Goal: Task Accomplishment & Management: Manage account settings

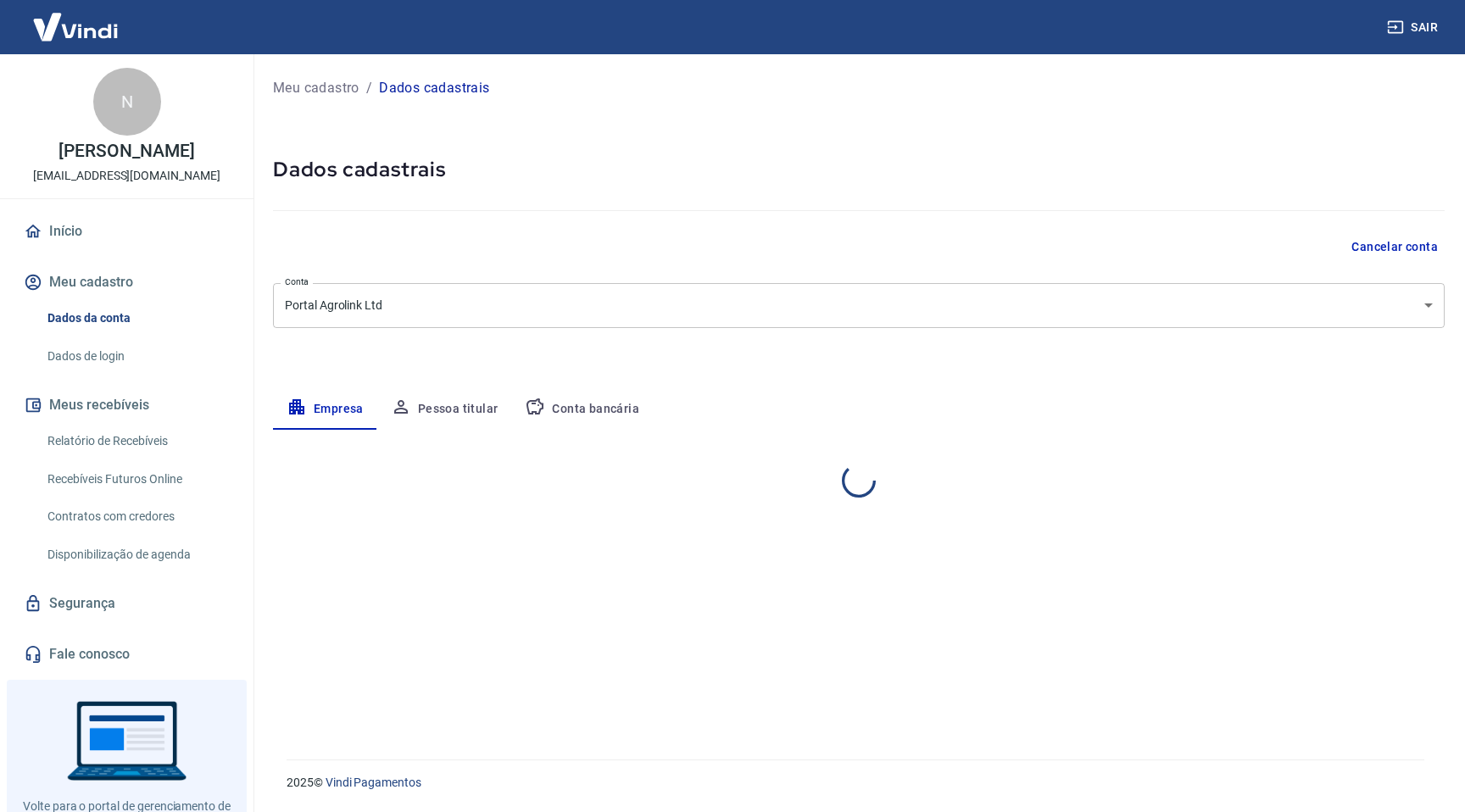
select select "RS"
select select "business"
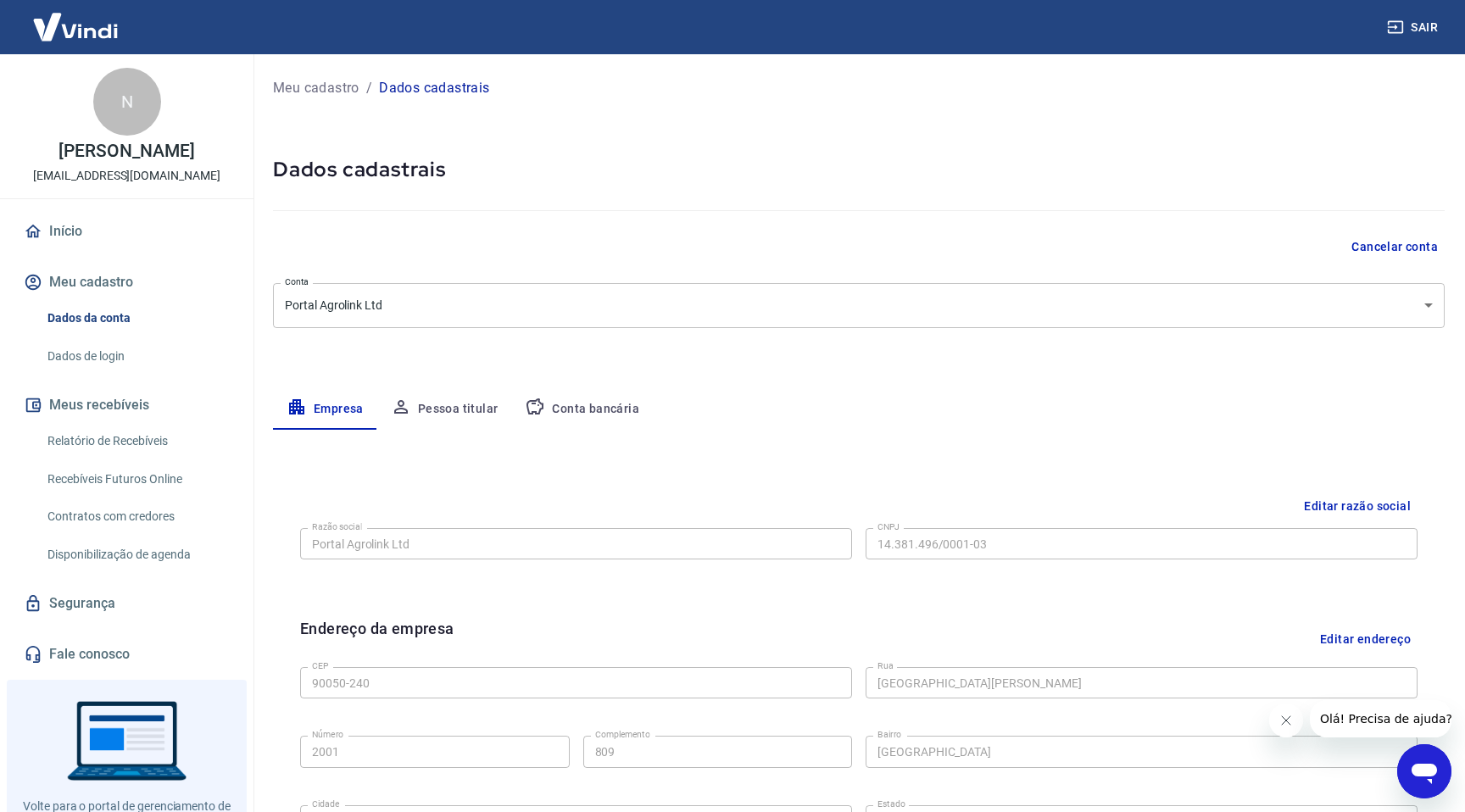
click at [467, 308] on body "Sair N [PERSON_NAME] [EMAIL_ADDRESS][DOMAIN_NAME] Início Meu cadastro Dados da …" at bounding box center [732, 406] width 1465 height 812
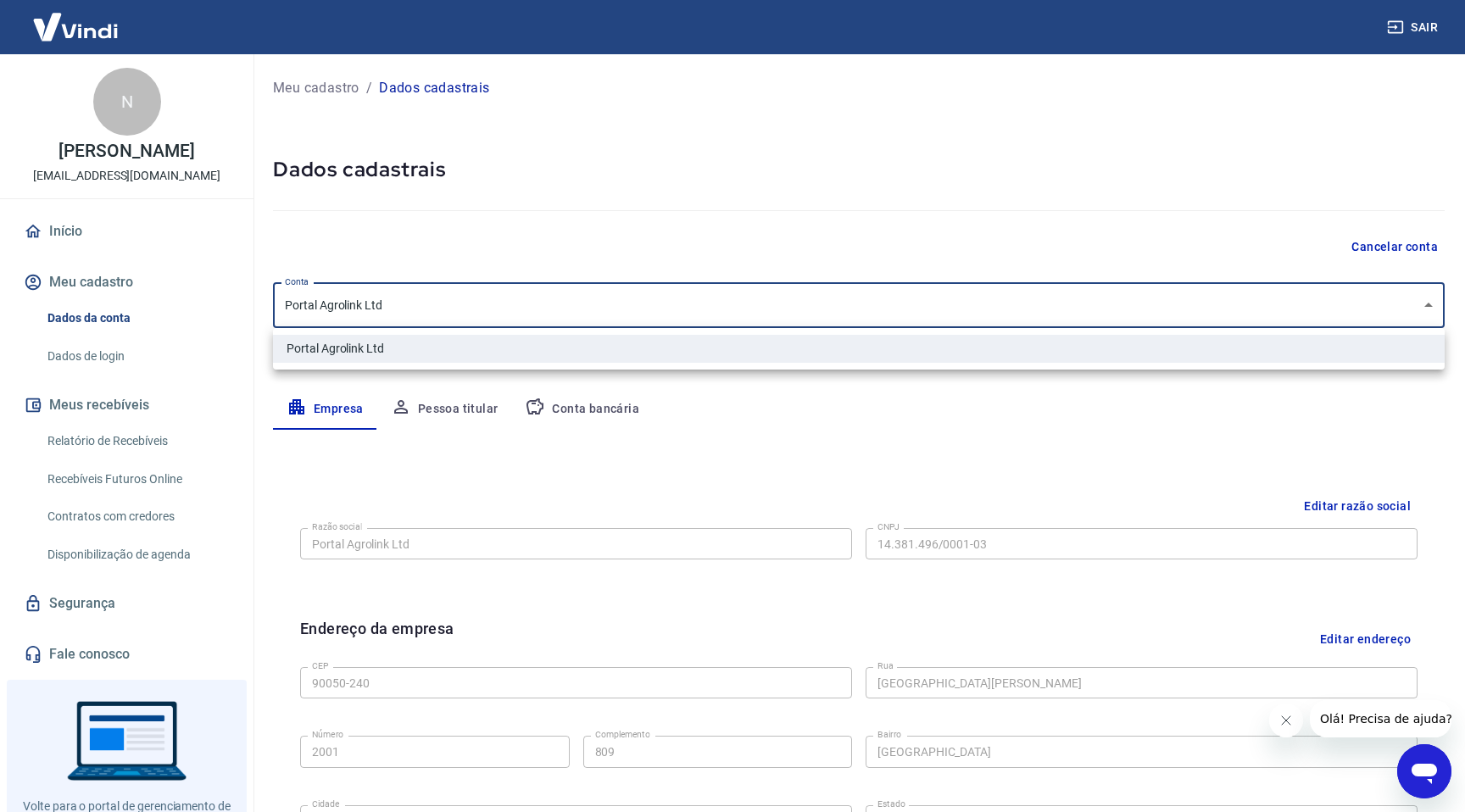
click at [465, 437] on div at bounding box center [732, 406] width 1465 height 812
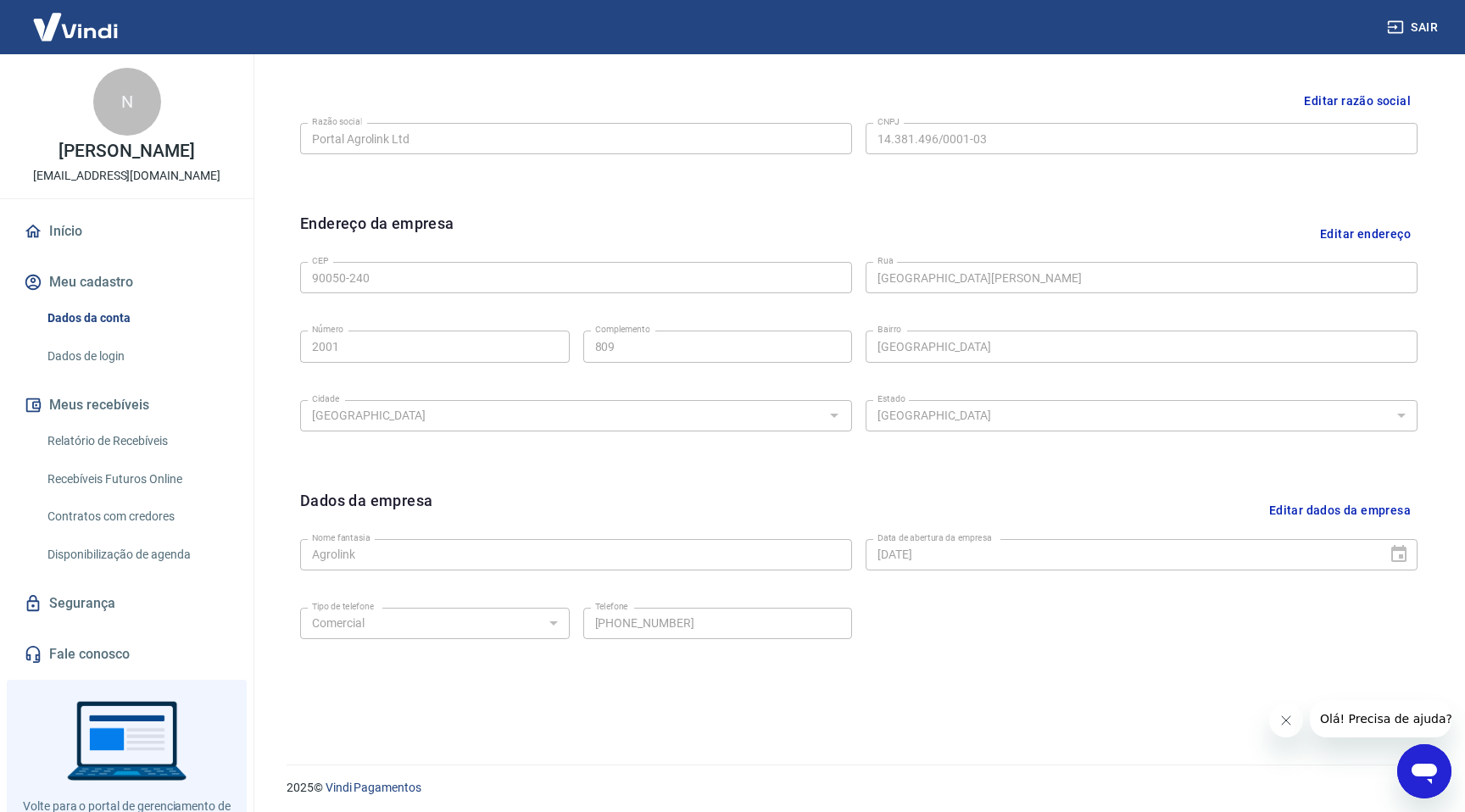
scroll to position [410, 0]
click at [1302, 512] on button "Editar dados da empresa" at bounding box center [1339, 505] width 155 height 43
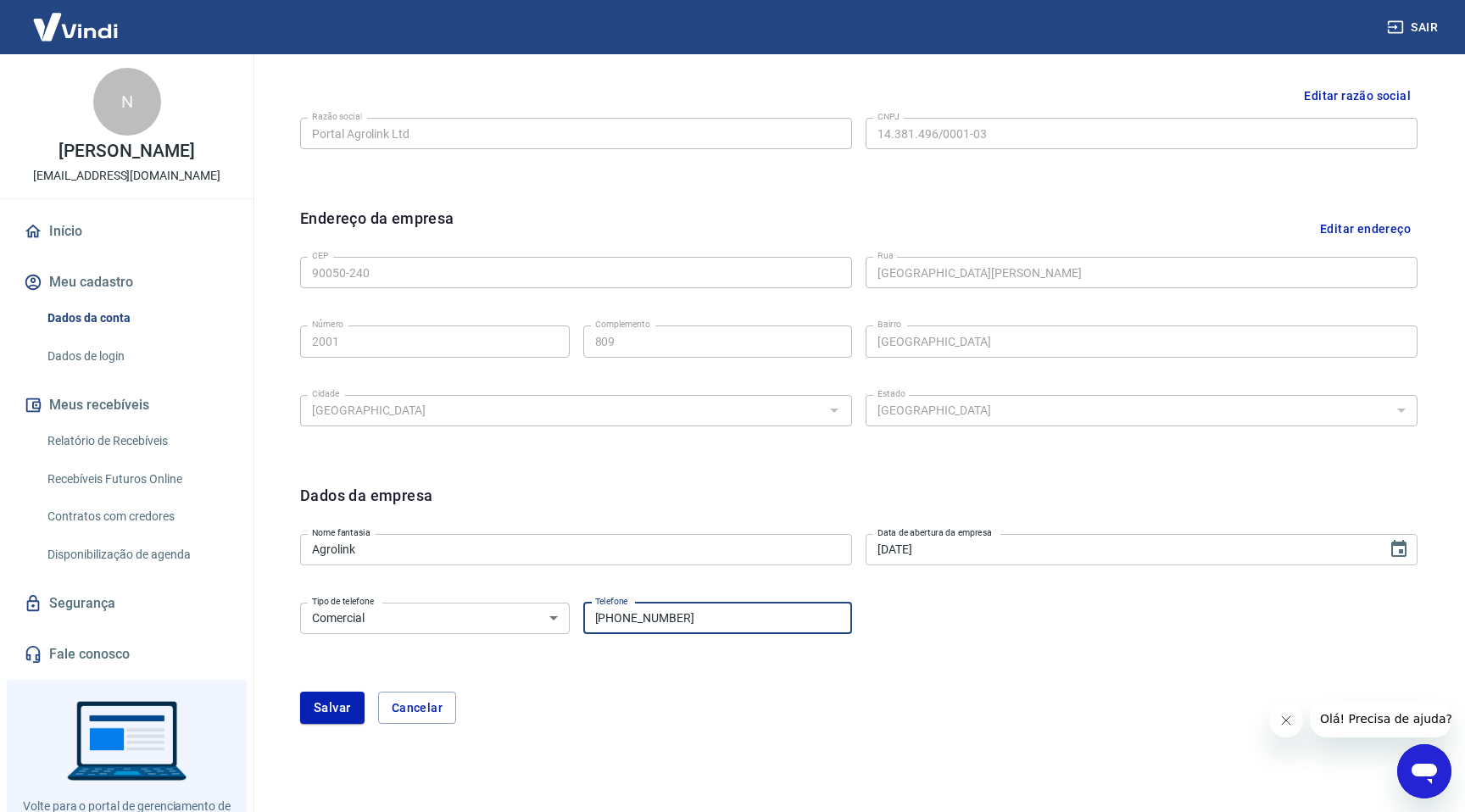
drag, startPoint x: 722, startPoint y: 621, endPoint x: 586, endPoint y: 622, distance: 136.0
click at [586, 622] on input "[PHONE_NUMBER]" at bounding box center [717, 618] width 269 height 31
type input "[PHONE_NUMBER]"
click at [346, 706] on button "Salvar" at bounding box center [333, 707] width 64 height 32
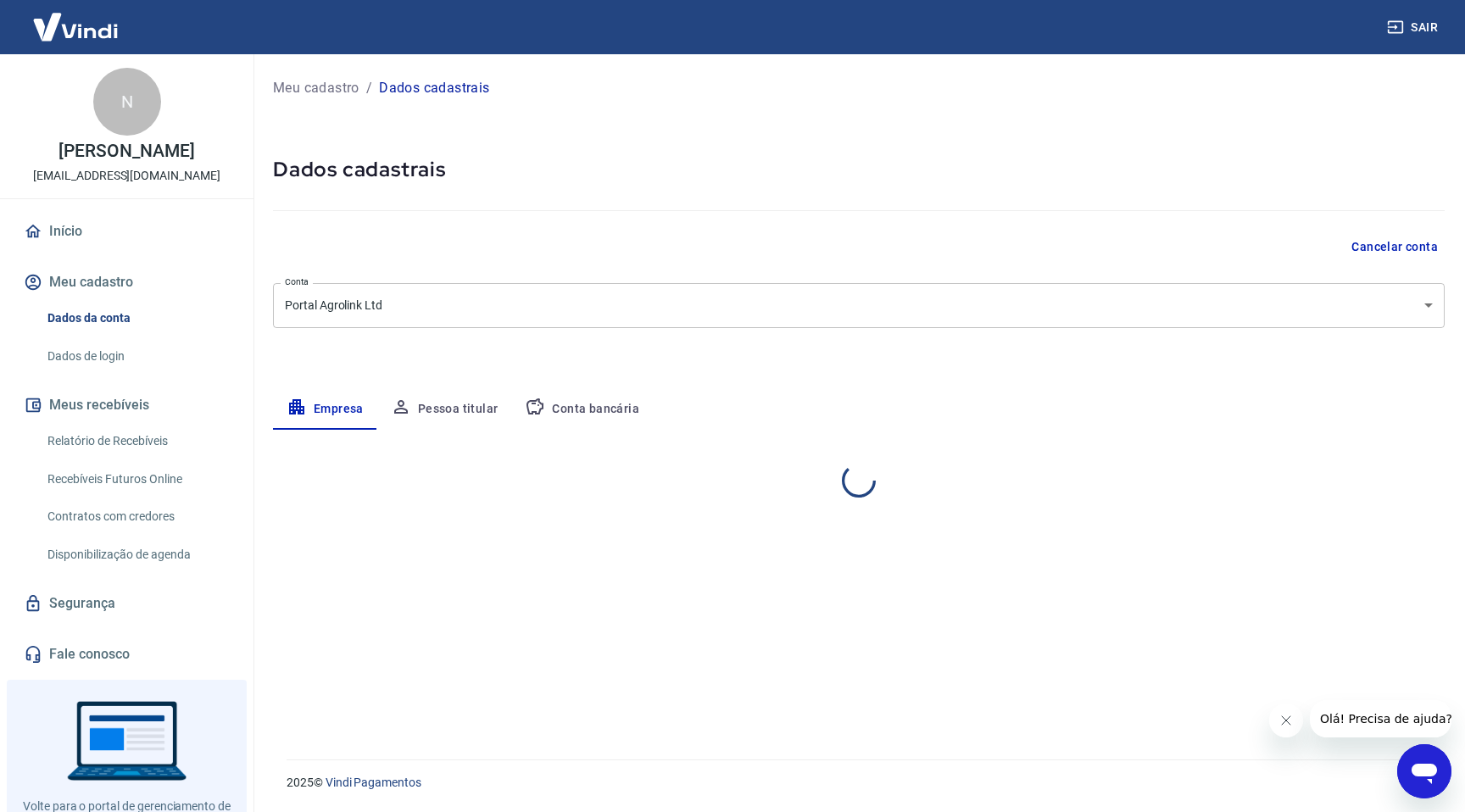
scroll to position [0, 0]
select select "RS"
select select "business"
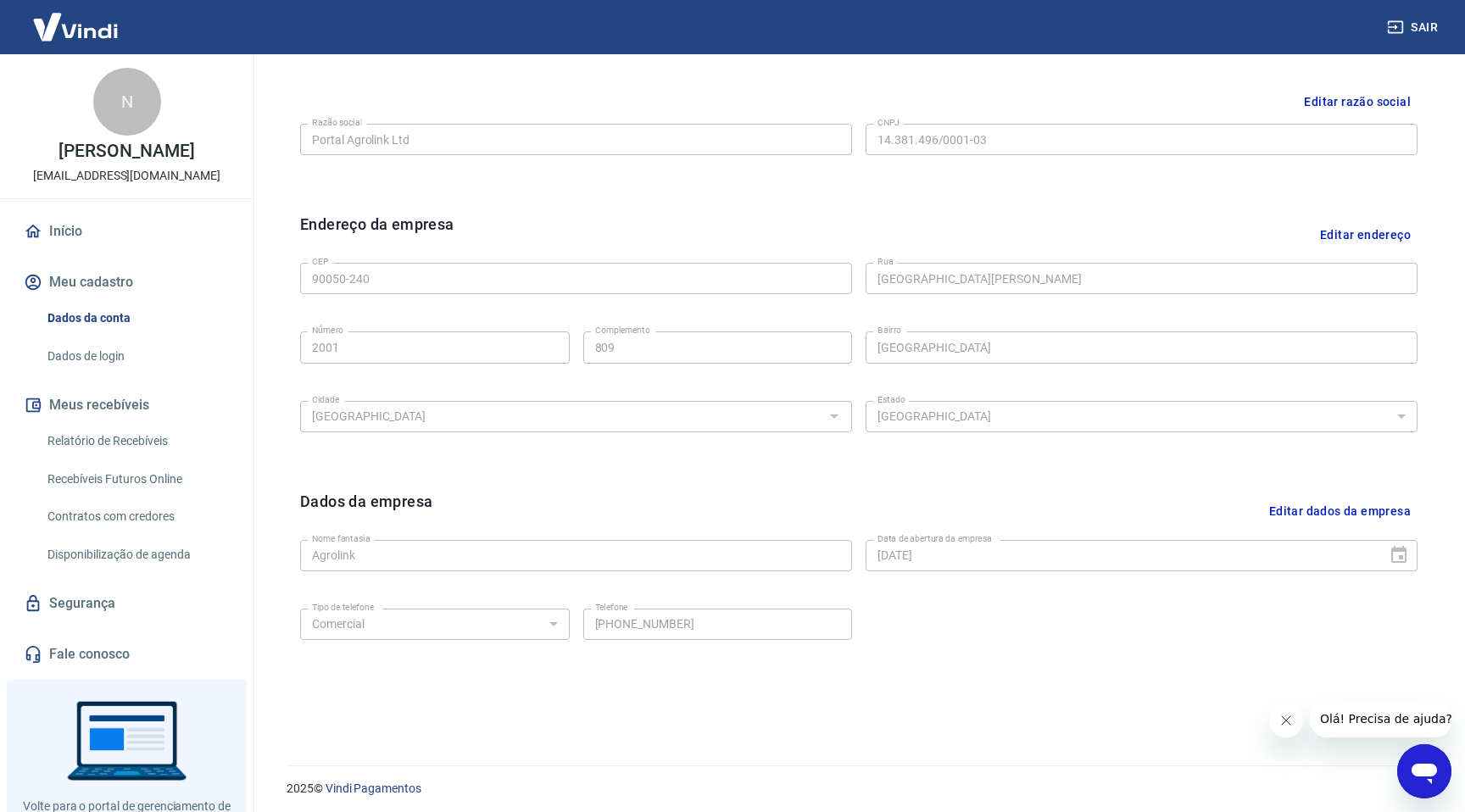
scroll to position [410, 0]
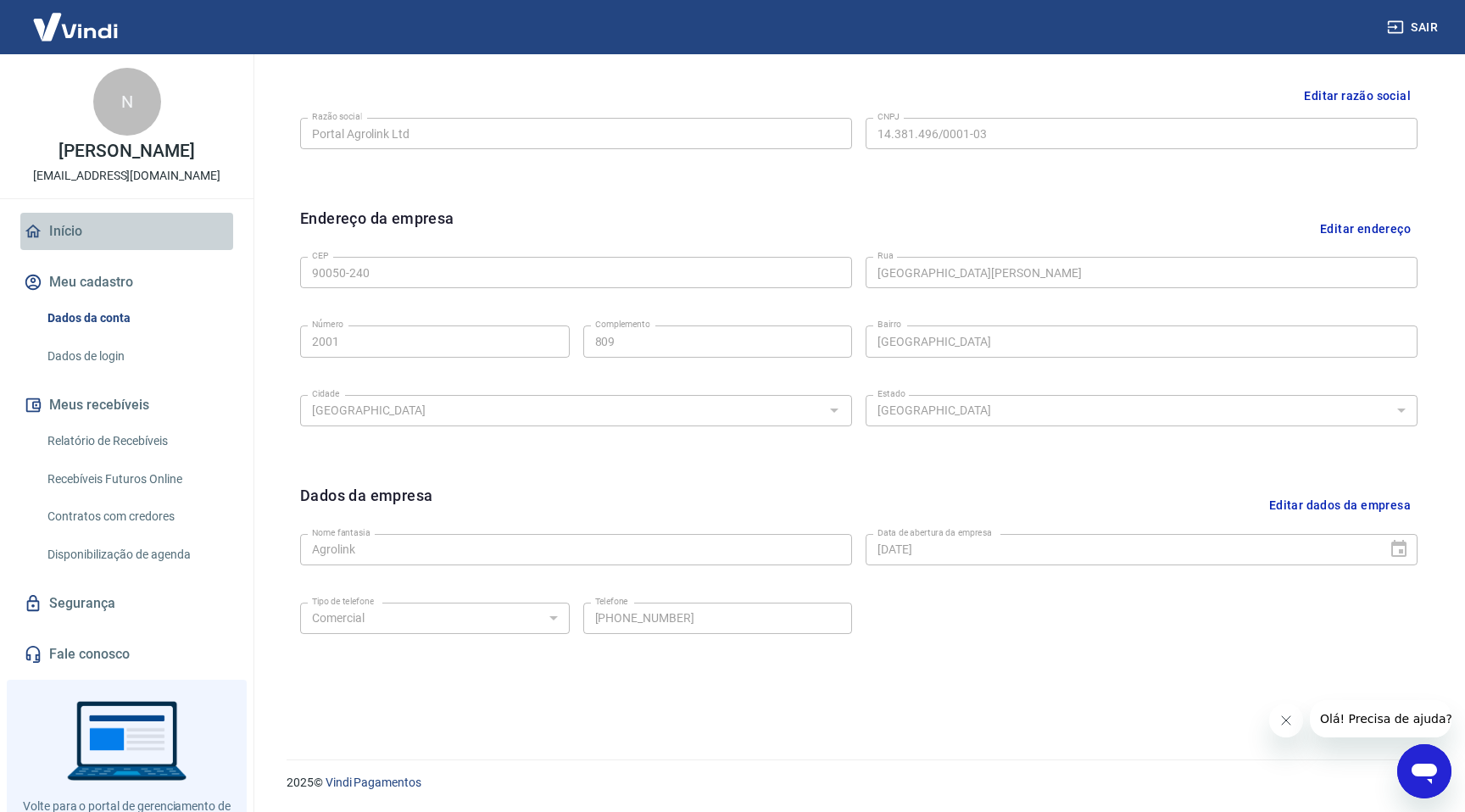
click at [73, 233] on link "Início" at bounding box center [127, 232] width 213 height 38
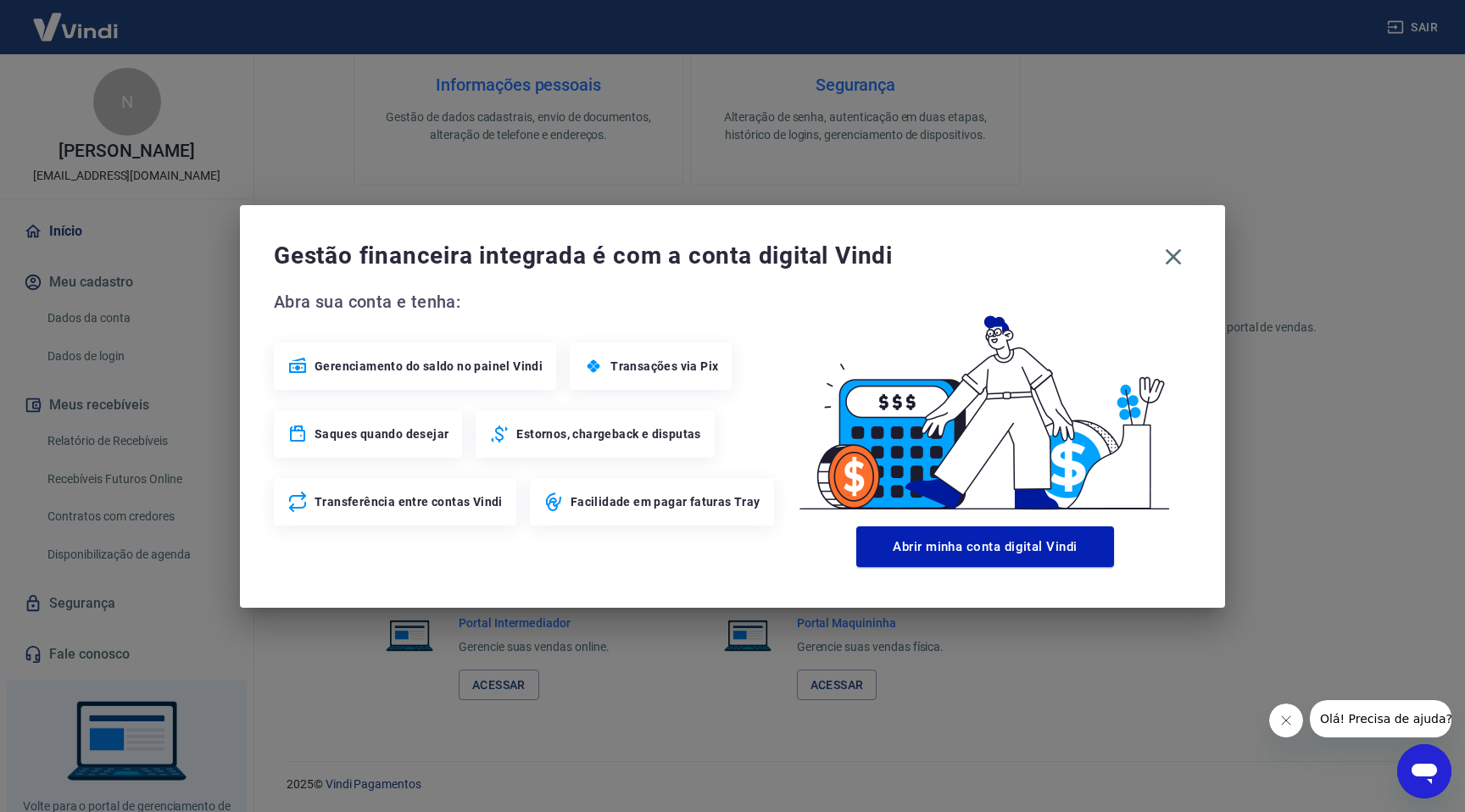
click at [431, 363] on span "Gerenciamento do saldo no painel Vindi" at bounding box center [428, 366] width 228 height 17
click at [1192, 251] on div "Gestão financeira integrada é com a conta digital Vindi Abra sua conta e tenha:…" at bounding box center [732, 406] width 985 height 402
click at [1185, 262] on icon "button" at bounding box center [1173, 257] width 27 height 27
